Goal: Task Accomplishment & Management: Use online tool/utility

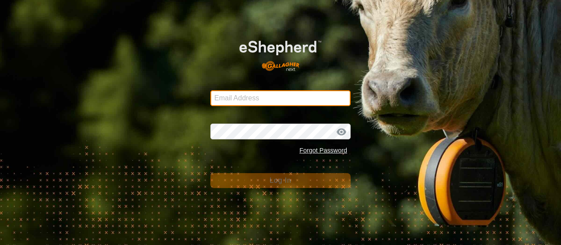
type input "stuartmcalpine@bigpond.com"
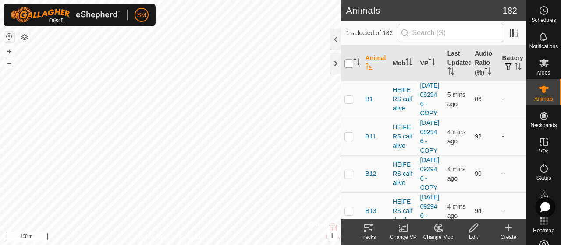
click at [347, 62] on input "checkbox" at bounding box center [349, 63] width 9 height 9
checkbox input "true"
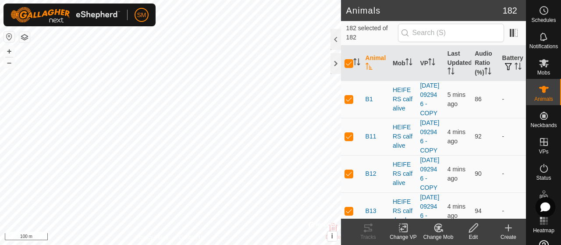
checkbox input "true"
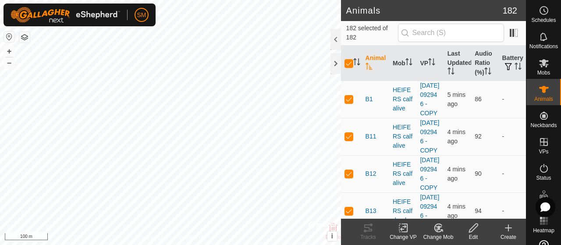
checkbox input "true"
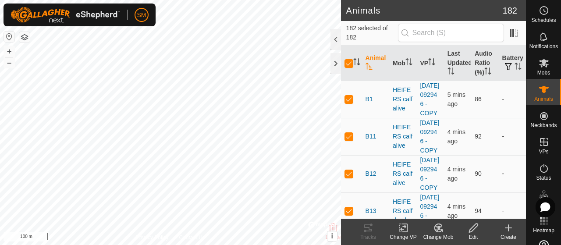
checkbox input "true"
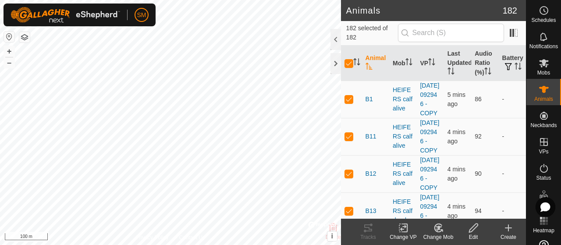
checkbox input "true"
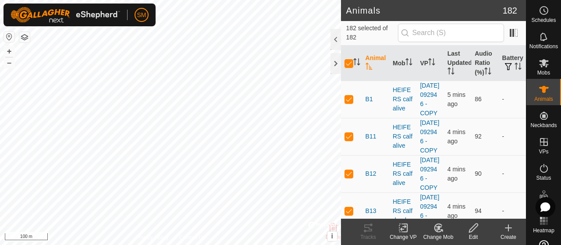
checkbox input "true"
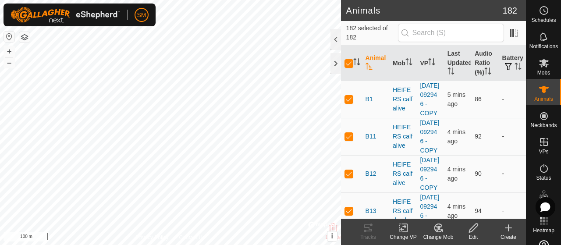
checkbox input "true"
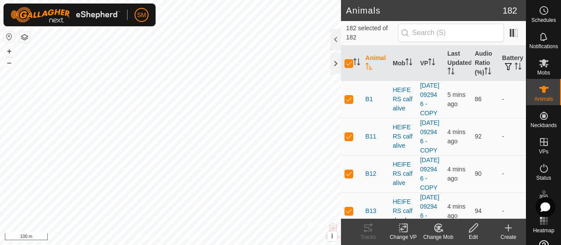
checkbox input "true"
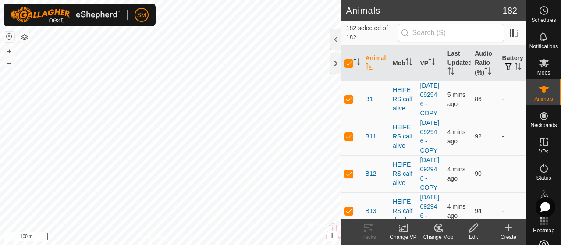
checkbox input "true"
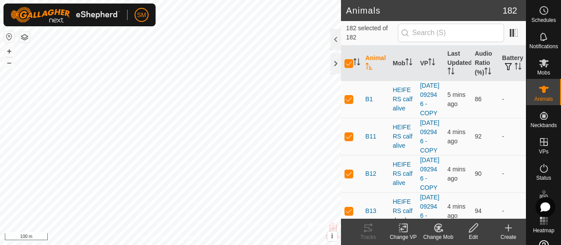
checkbox input "true"
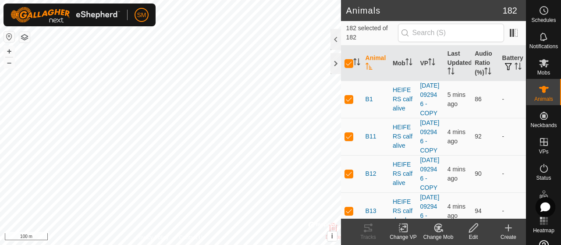
checkbox input "true"
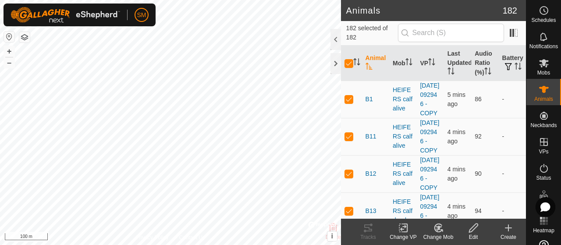
checkbox input "true"
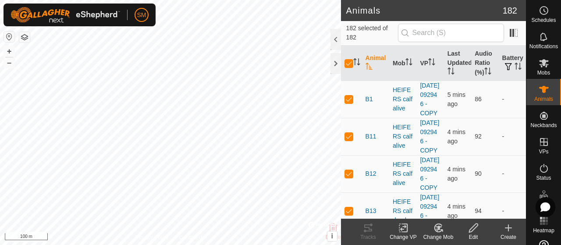
checkbox input "true"
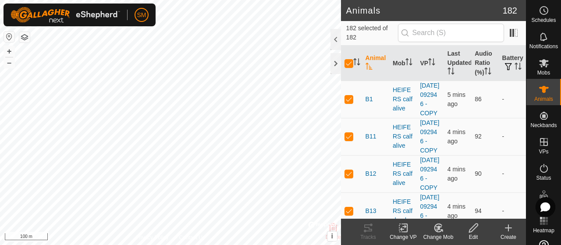
checkbox input "true"
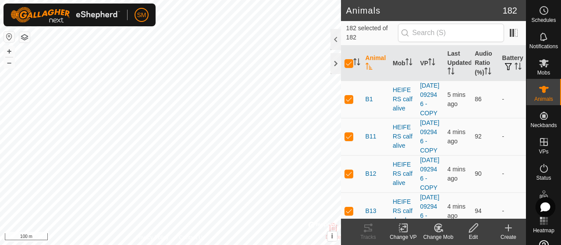
checkbox input "true"
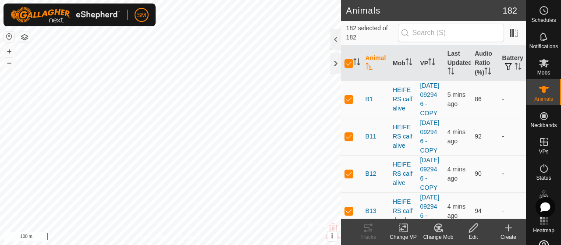
checkbox input "true"
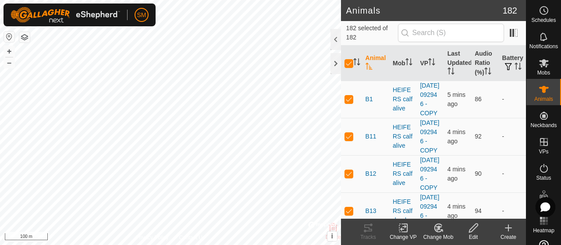
checkbox input "true"
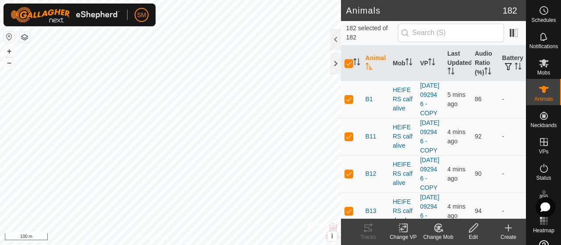
checkbox input "true"
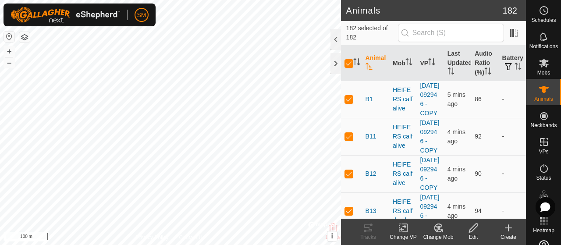
checkbox input "true"
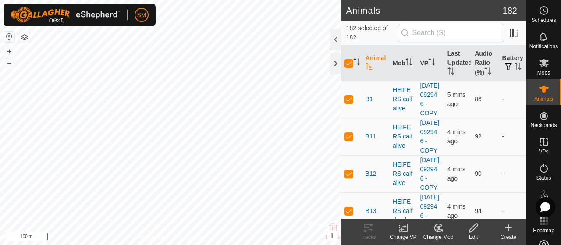
checkbox input "true"
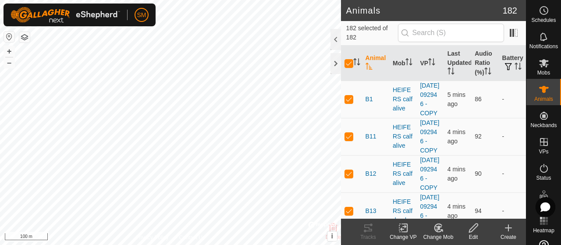
checkbox input "true"
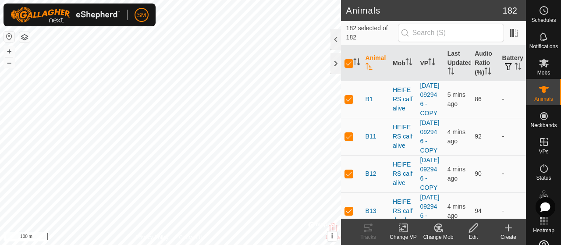
checkbox input "true"
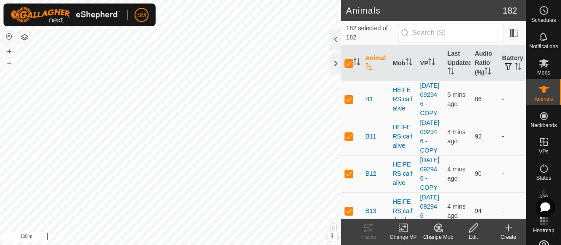
checkbox input "true"
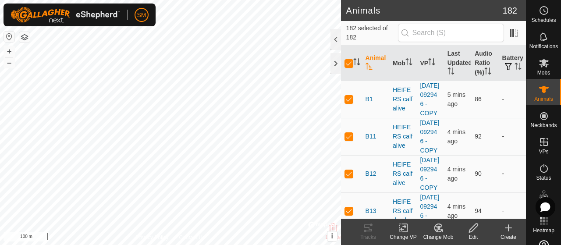
checkbox input "true"
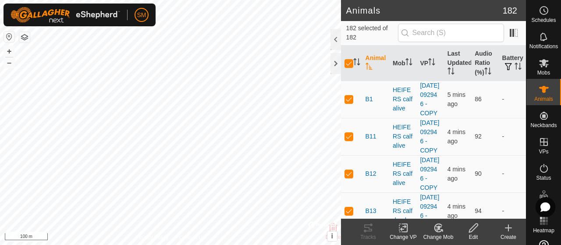
checkbox input "true"
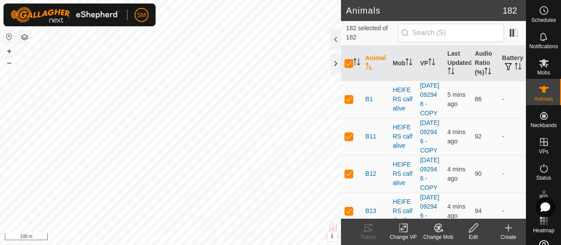
checkbox input "true"
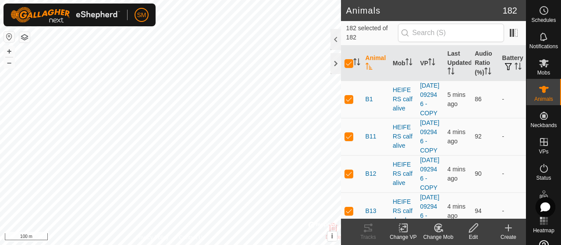
checkbox input "true"
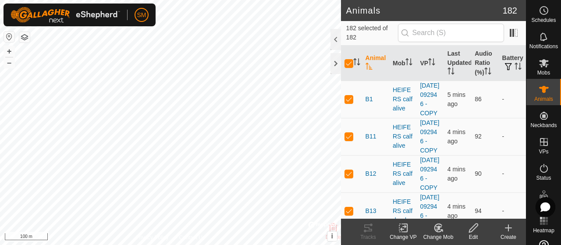
checkbox input "true"
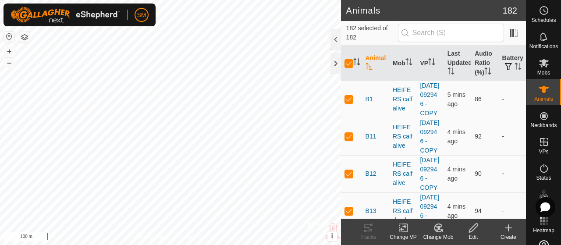
checkbox input "true"
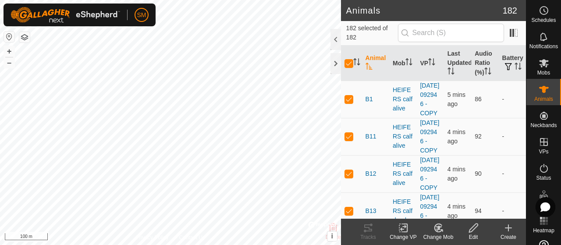
checkbox input "true"
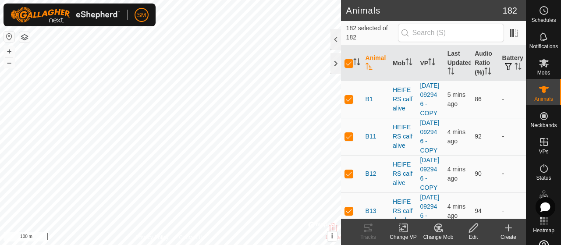
checkbox input "true"
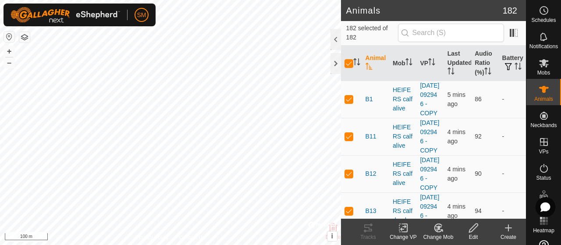
checkbox input "true"
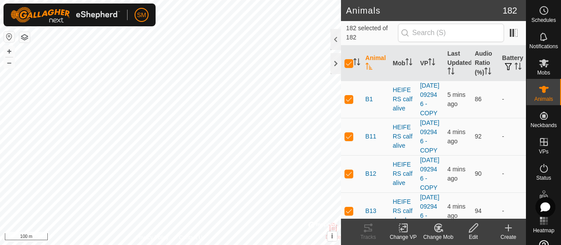
checkbox input "true"
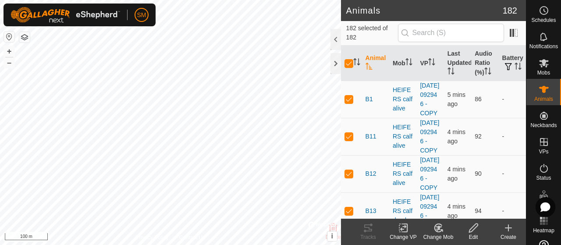
checkbox input "true"
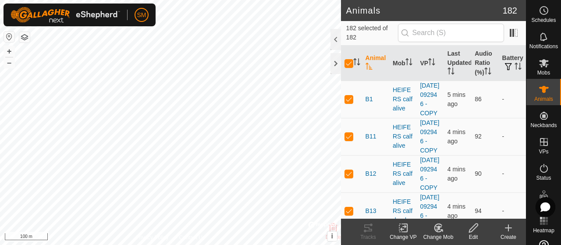
checkbox input "true"
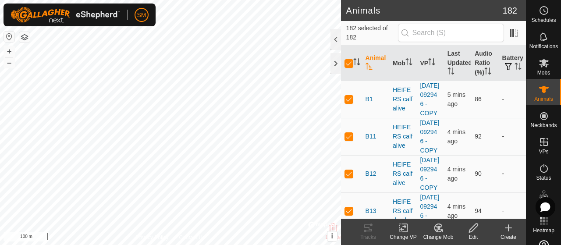
checkbox input "true"
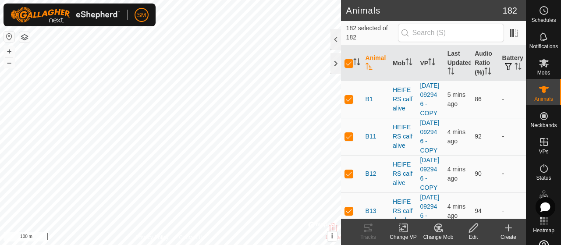
checkbox input "true"
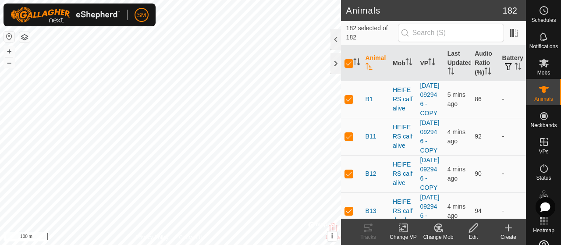
checkbox input "true"
click at [350, 63] on input "checkbox" at bounding box center [349, 63] width 9 height 9
checkbox input "false"
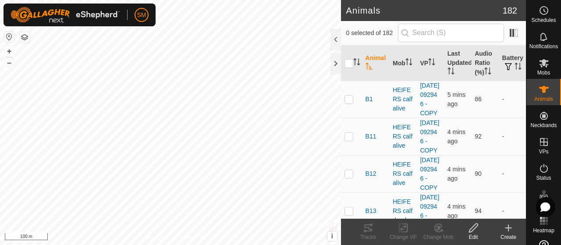
checkbox input "false"
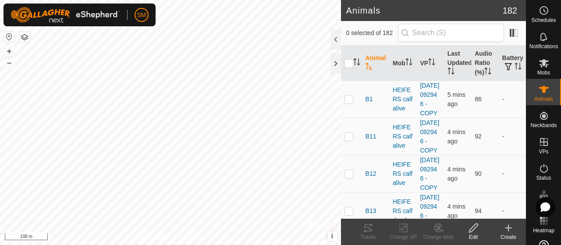
checkbox input "false"
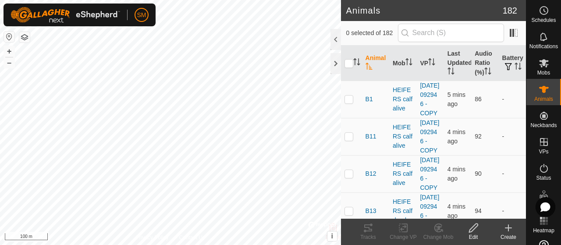
checkbox input "false"
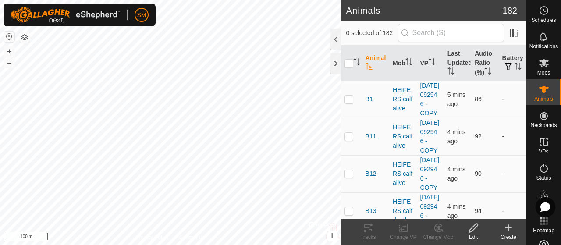
checkbox input "false"
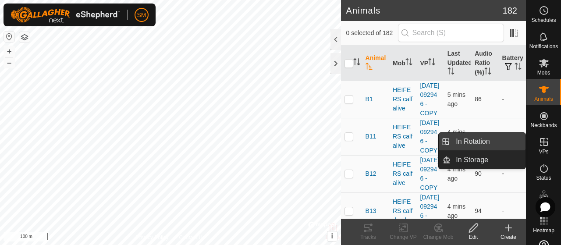
click at [518, 144] on link "In Rotation" at bounding box center [488, 142] width 75 height 18
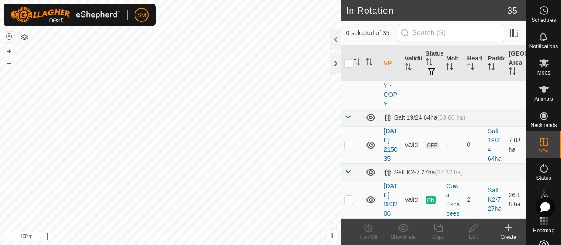
scroll to position [1808, 0]
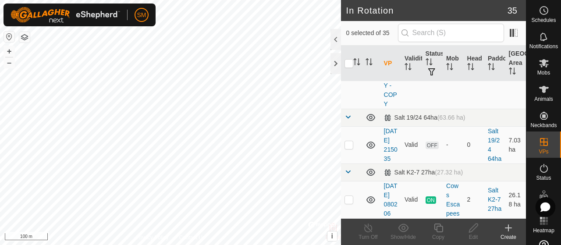
scroll to position [2049, 0]
click at [350, 66] on p-checkbox at bounding box center [349, 62] width 9 height 7
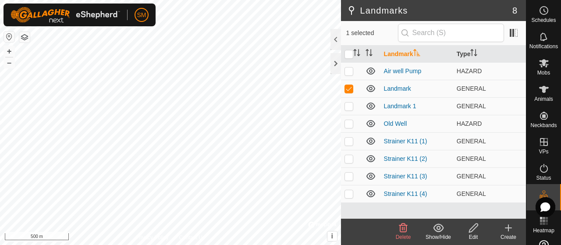
click at [410, 226] on delete-svg-icon at bounding box center [403, 228] width 35 height 11
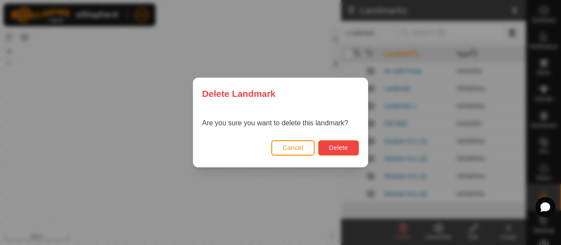
click at [333, 147] on span "Delete" at bounding box center [338, 147] width 19 height 7
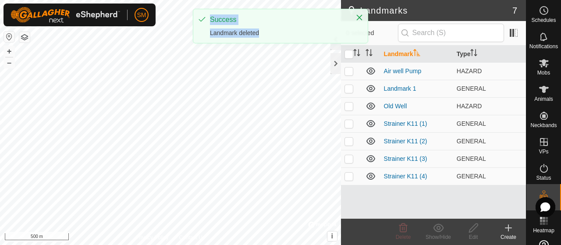
click at [268, 105] on div "SM Schedules Notifications Mobs Animals Neckbands VPs Status Infra Heatmap Help…" at bounding box center [280, 122] width 561 height 245
click at [395, 223] on delete-svg-icon at bounding box center [403, 228] width 35 height 11
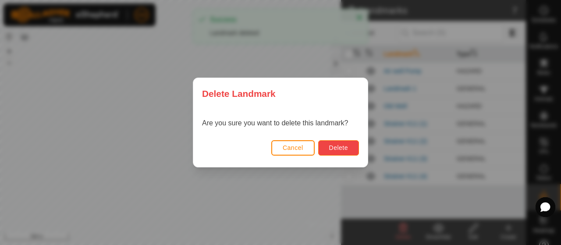
click at [343, 145] on span "Delete" at bounding box center [338, 147] width 19 height 7
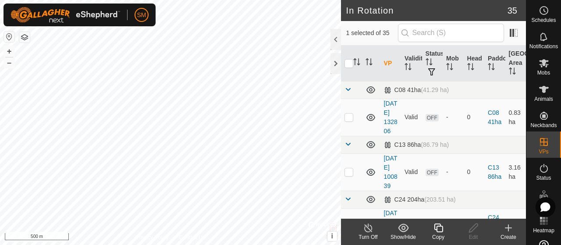
click at [433, 225] on icon at bounding box center [438, 228] width 11 height 11
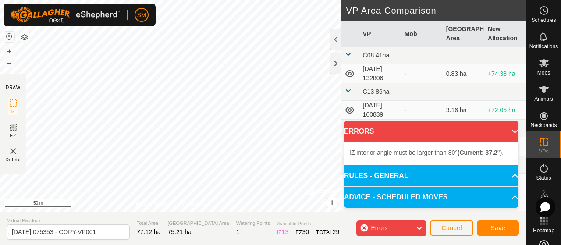
click at [155, 21] on div "SM Schedules Notifications Mobs Animals Neckbands VPs Status Infra Heatmap Help…" at bounding box center [280, 122] width 561 height 245
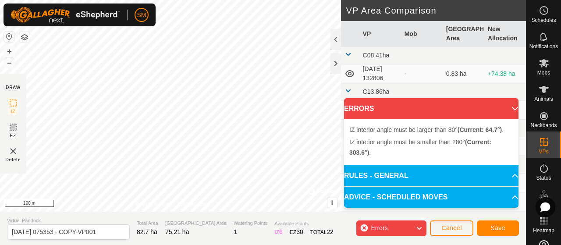
click at [249, 167] on div "IZ interior angle must be larger than 80° (Current: 64.7°) . + – ⇧ i © Mapbox ,…" at bounding box center [170, 106] width 341 height 212
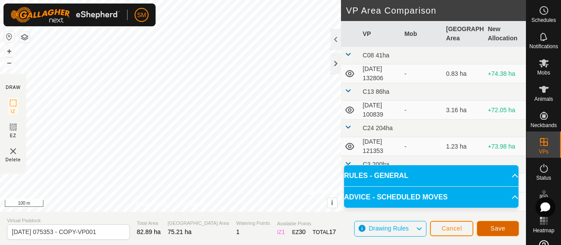
click at [506, 233] on button "Save" at bounding box center [498, 228] width 42 height 15
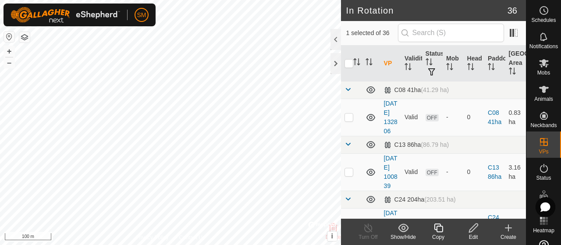
click at [471, 228] on icon at bounding box center [473, 228] width 11 height 11
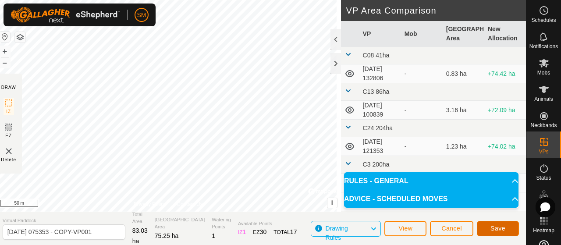
click at [489, 233] on button "Save" at bounding box center [498, 228] width 42 height 15
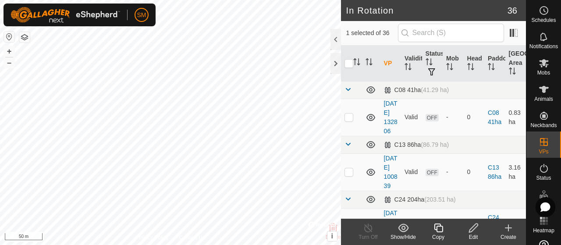
click at [467, 232] on edit-svg-icon at bounding box center [473, 228] width 35 height 11
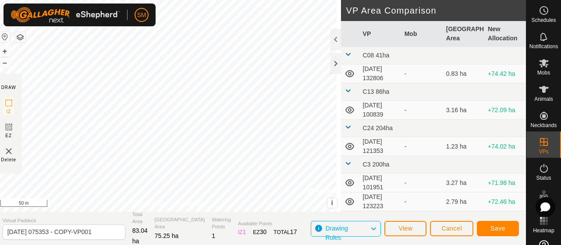
click at [273, 224] on div "DRAW IZ EZ Delete Privacy Policy Contact Us + – ⇧ i © Mapbox , © OpenStreetMap …" at bounding box center [261, 122] width 531 height 245
click at [503, 228] on span "Save" at bounding box center [498, 228] width 15 height 7
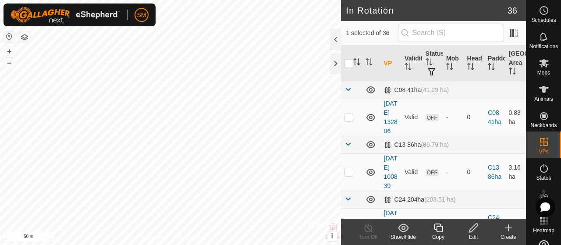
click at [477, 230] on icon at bounding box center [473, 228] width 11 height 11
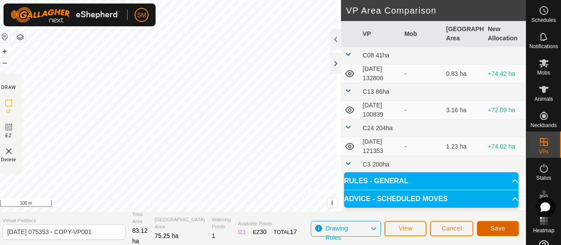
click at [504, 232] on span "Save" at bounding box center [498, 228] width 15 height 7
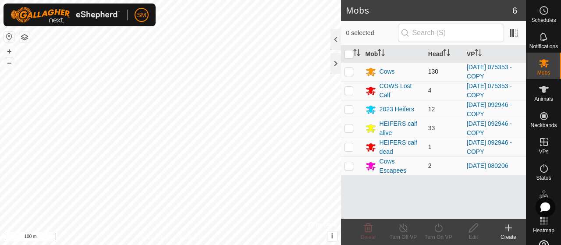
click at [345, 71] on p-checkbox at bounding box center [349, 71] width 9 height 7
checkbox input "true"
click at [347, 88] on p-checkbox at bounding box center [349, 90] width 9 height 7
checkbox input "true"
click at [432, 222] on div "Turn On VP" at bounding box center [438, 232] width 35 height 26
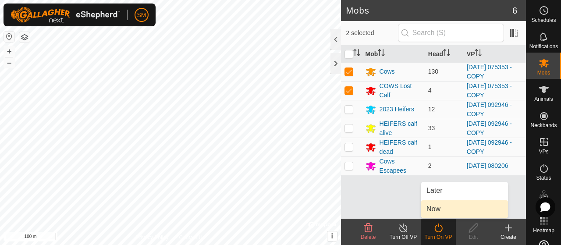
click at [437, 209] on span "Now" at bounding box center [434, 209] width 14 height 11
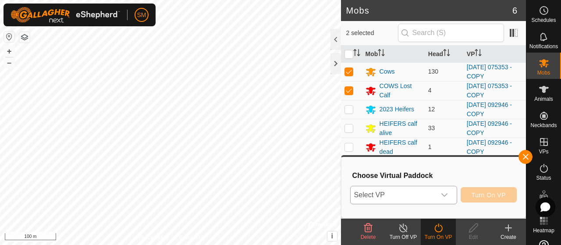
click at [435, 203] on span "Select VP" at bounding box center [393, 195] width 85 height 18
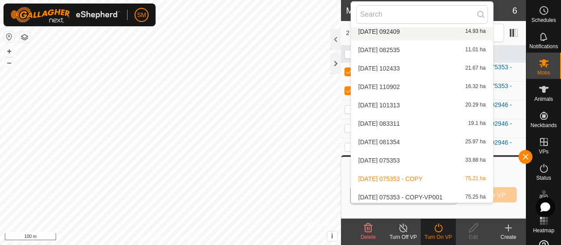
scroll to position [469, 0]
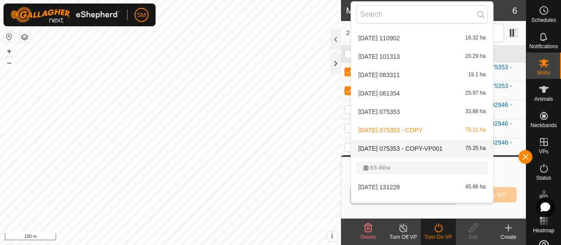
click at [443, 152] on div "2025-08-11 075353 - COPY-VP001 75.25 ha" at bounding box center [423, 148] width 132 height 11
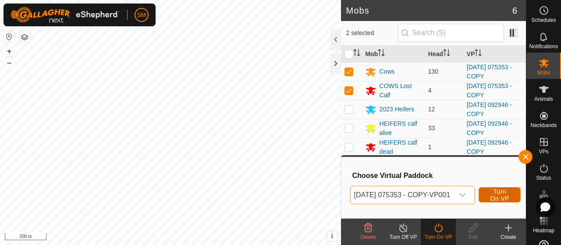
click at [506, 196] on span "Turn On VP" at bounding box center [500, 195] width 20 height 14
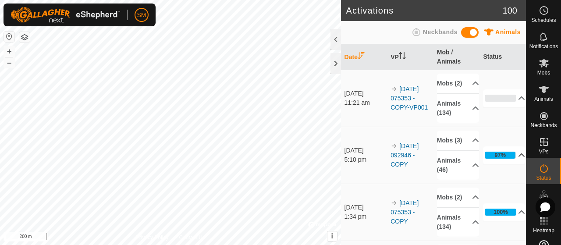
click at [492, 164] on p-accordion-header "97%" at bounding box center [504, 155] width 42 height 18
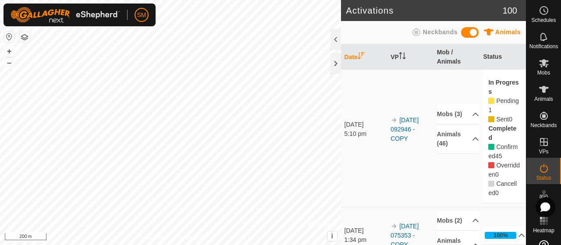
scroll to position [76, 0]
click at [544, 93] on icon at bounding box center [544, 89] width 11 height 11
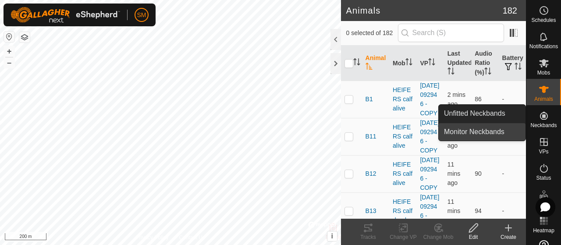
click at [496, 131] on span "Monitor Neckbands" at bounding box center [474, 132] width 61 height 11
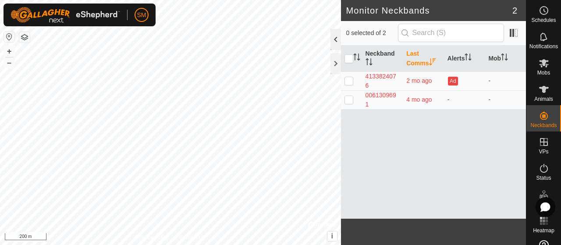
click at [336, 42] on div at bounding box center [336, 39] width 11 height 21
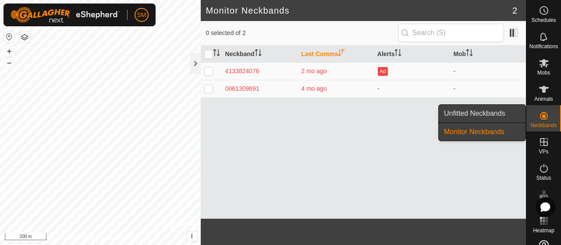
click at [514, 115] on link "Unfitted Neckbands" at bounding box center [482, 114] width 87 height 18
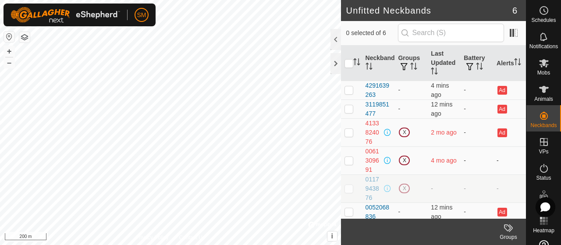
scroll to position [1, 0]
click at [539, 92] on icon at bounding box center [544, 89] width 11 height 11
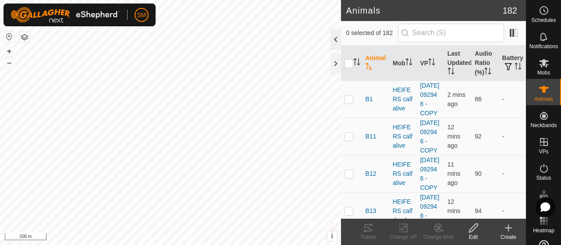
click at [332, 45] on div at bounding box center [336, 39] width 11 height 21
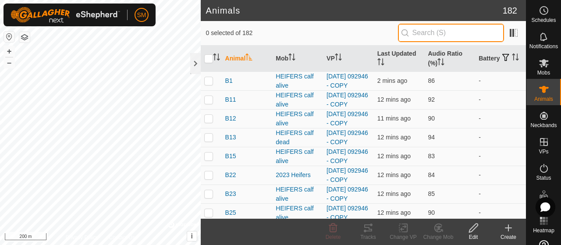
click at [418, 30] on input "text" at bounding box center [451, 33] width 106 height 18
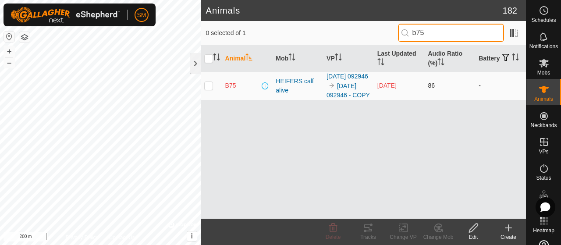
type input "b75"
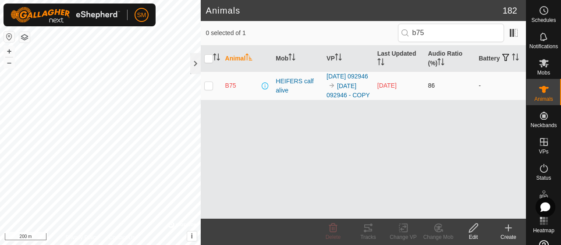
click at [207, 89] on p-checkbox at bounding box center [208, 85] width 9 height 7
checkbox input "true"
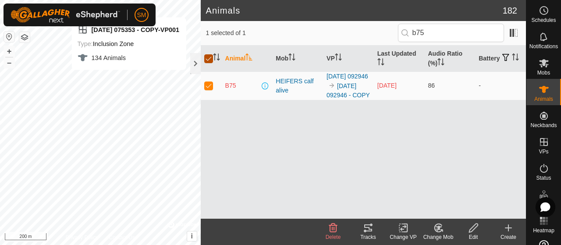
click at [211, 60] on input "checkbox" at bounding box center [208, 58] width 9 height 9
checkbox input "false"
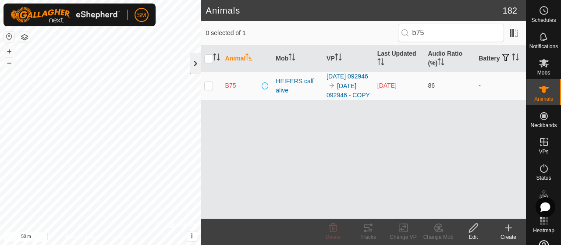
click at [199, 55] on div at bounding box center [195, 63] width 11 height 21
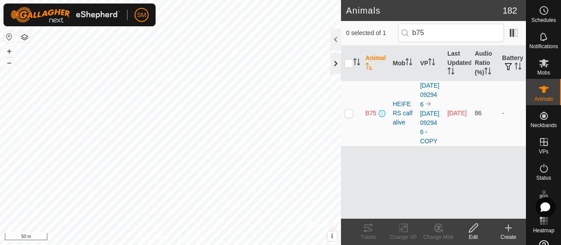
click at [335, 60] on div at bounding box center [336, 63] width 11 height 21
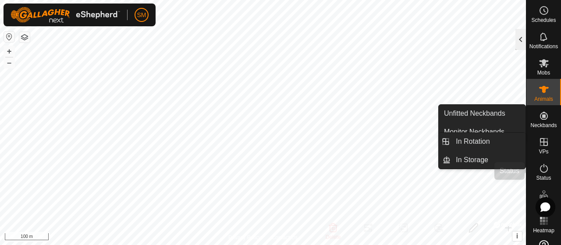
click at [540, 166] on icon at bounding box center [544, 168] width 8 height 9
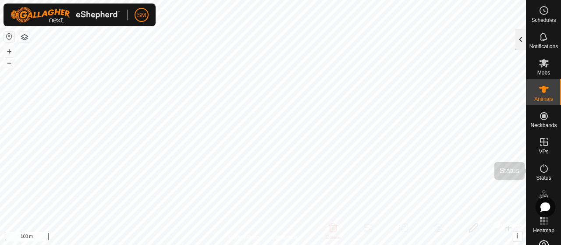
click at [522, 34] on div at bounding box center [521, 39] width 11 height 21
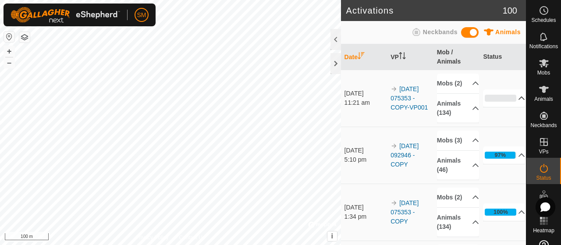
click at [502, 107] on p-accordion-header "0%" at bounding box center [504, 98] width 42 height 18
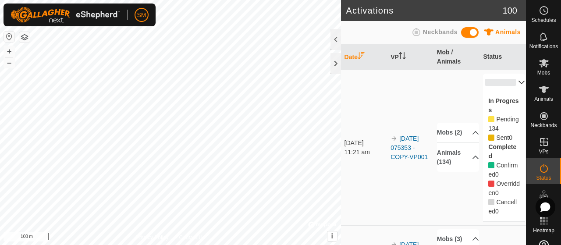
click at [508, 79] on p-accordion-header "0%" at bounding box center [504, 83] width 42 height 18
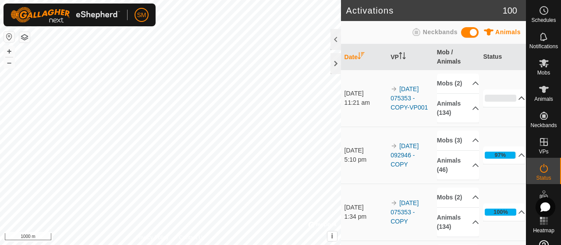
click at [506, 88] on td "0% In Progress Pending 134 Sent 0 Completed Confirmed 0 Overridden 0 Cancelled 0" at bounding box center [503, 98] width 46 height 57
click at [505, 107] on p-accordion-header "0%" at bounding box center [504, 98] width 42 height 18
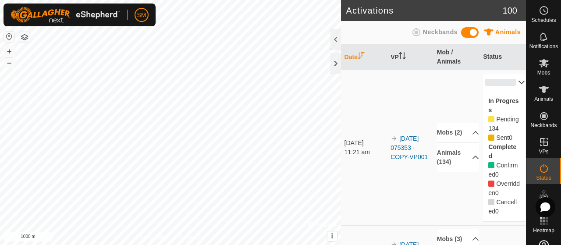
click at [506, 93] on div "In Progress Pending 134 Sent 0 Completed Confirmed 0 Overridden 0 Cancelled 0" at bounding box center [504, 156] width 42 height 130
